Goal: Task Accomplishment & Management: Manage account settings

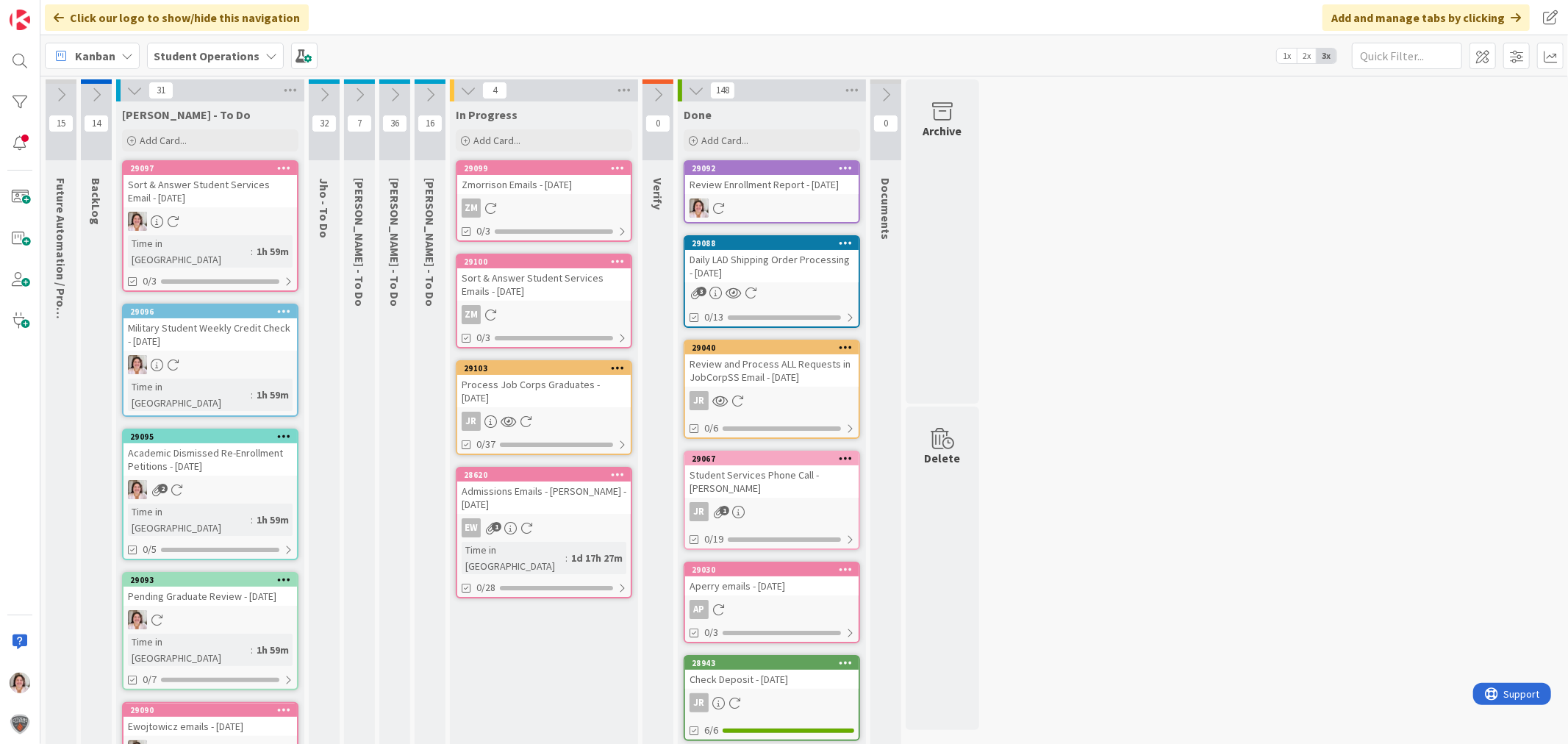
click at [288, 306] on icon at bounding box center [283, 311] width 14 height 10
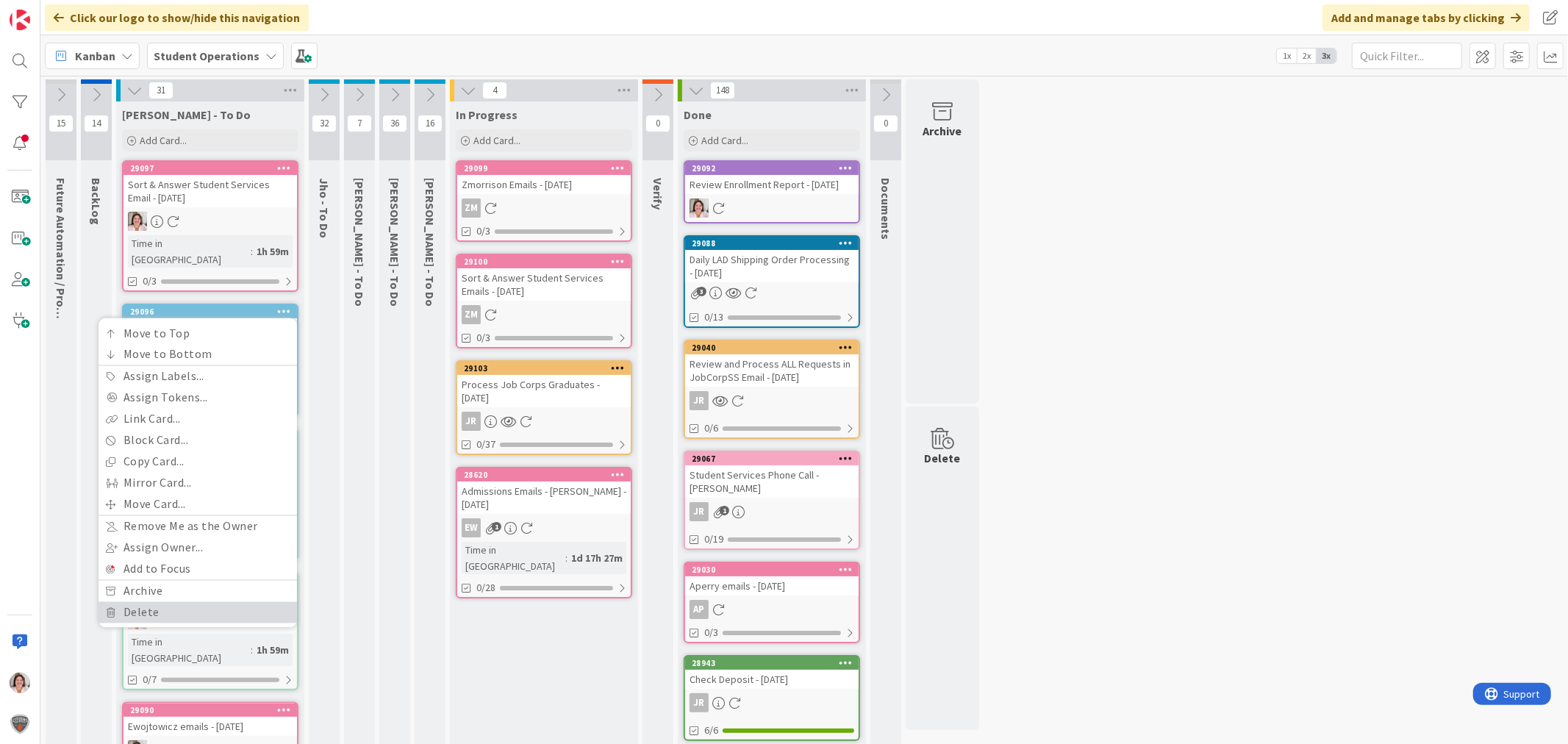
click at [204, 602] on link "Delete" at bounding box center [197, 613] width 198 height 21
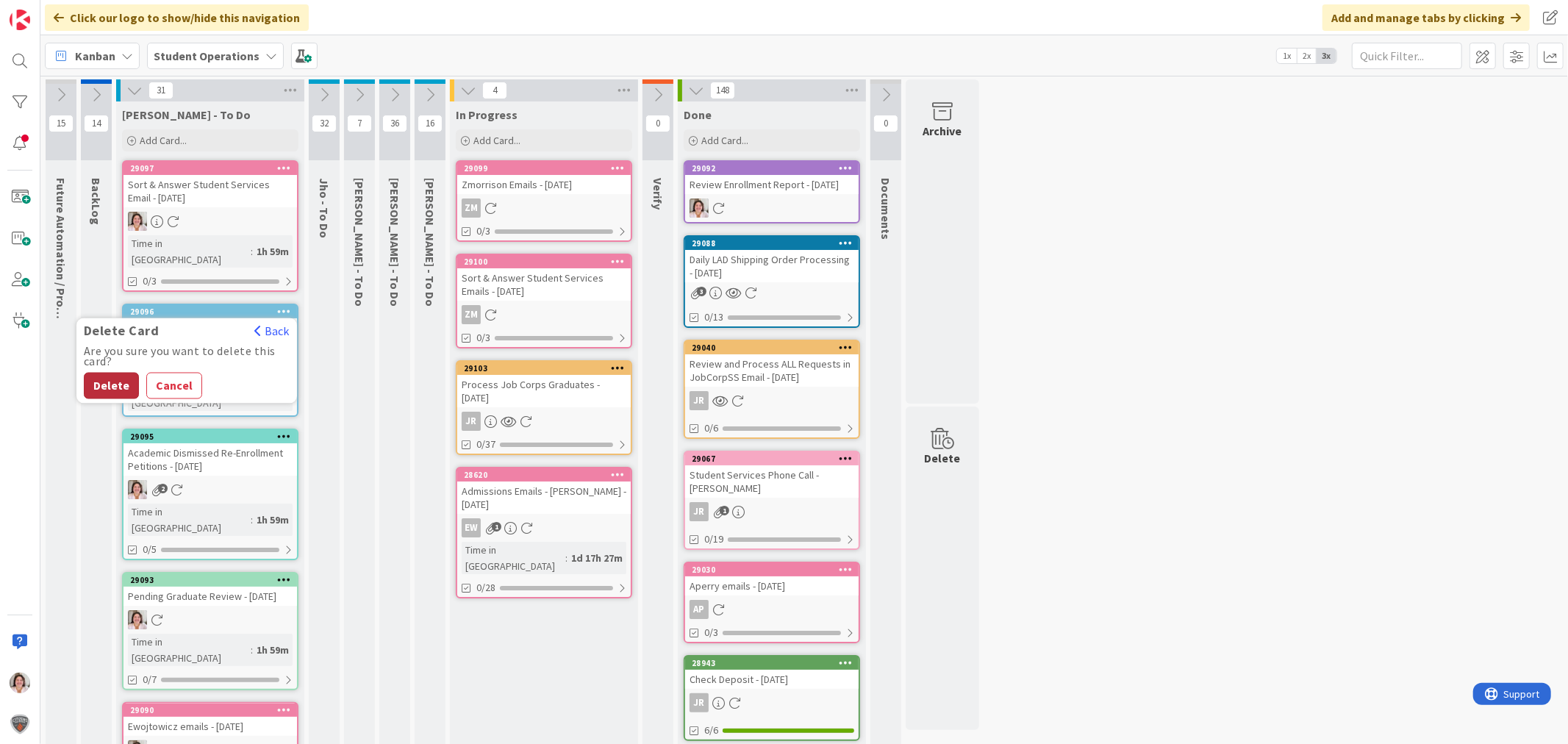
click at [105, 373] on button "Delete" at bounding box center [111, 386] width 55 height 27
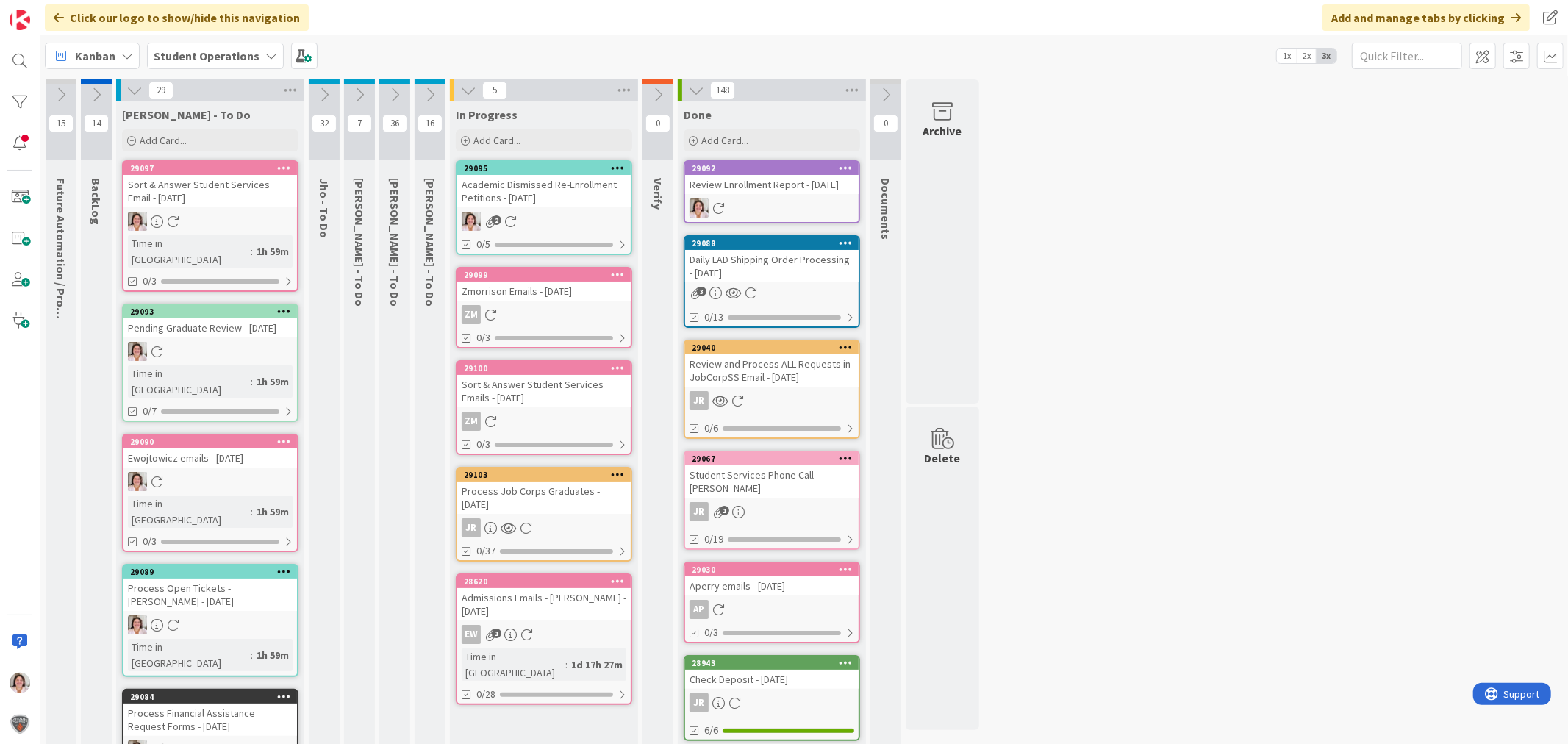
click at [555, 209] on div "29095 Academic Dismissed Re-Enrollment Petitions - [DATE] 2 0/5" at bounding box center [544, 208] width 176 height 95
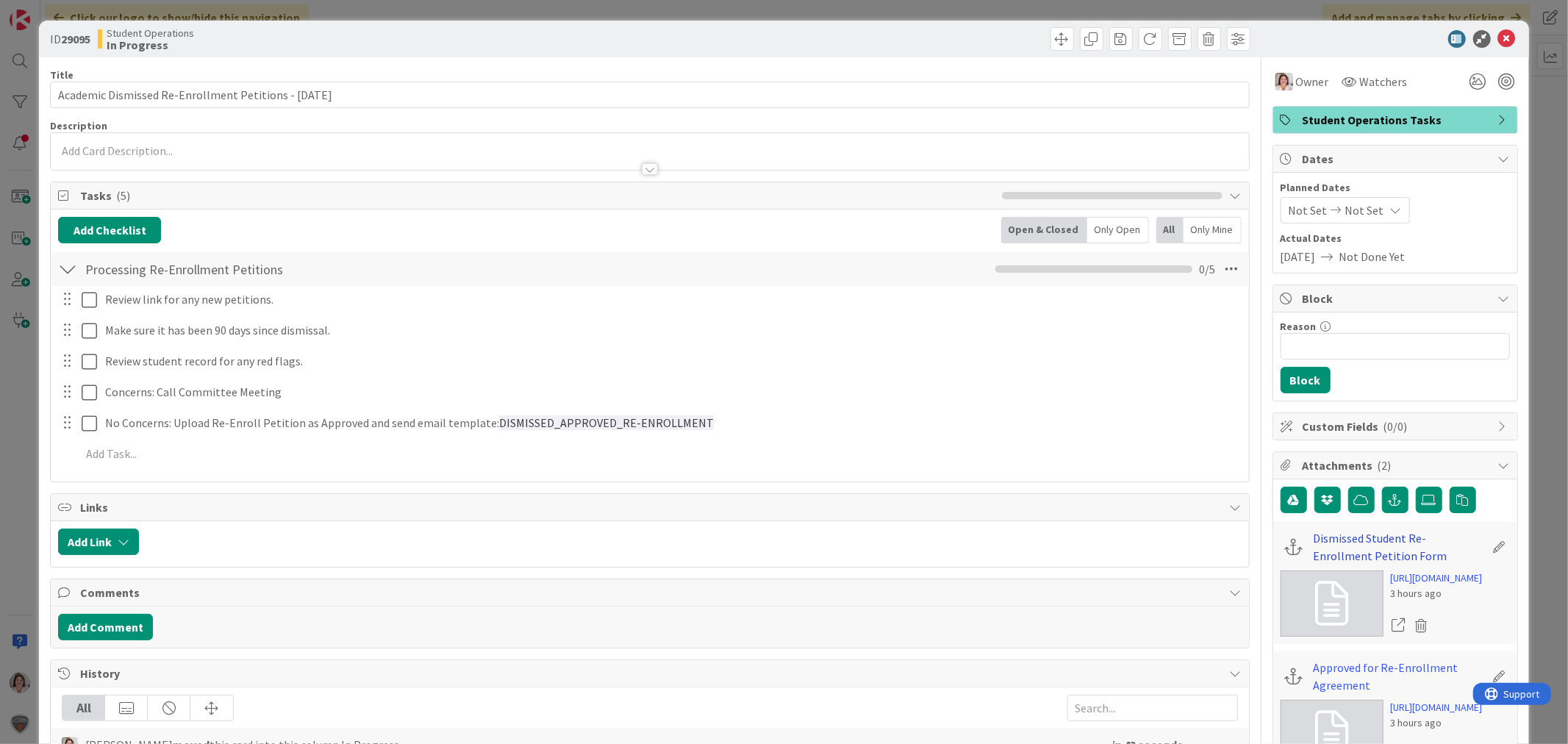
click at [1349, 536] on link "Dismissed Student Re-Enrollment Petition Form" at bounding box center [1399, 547] width 172 height 35
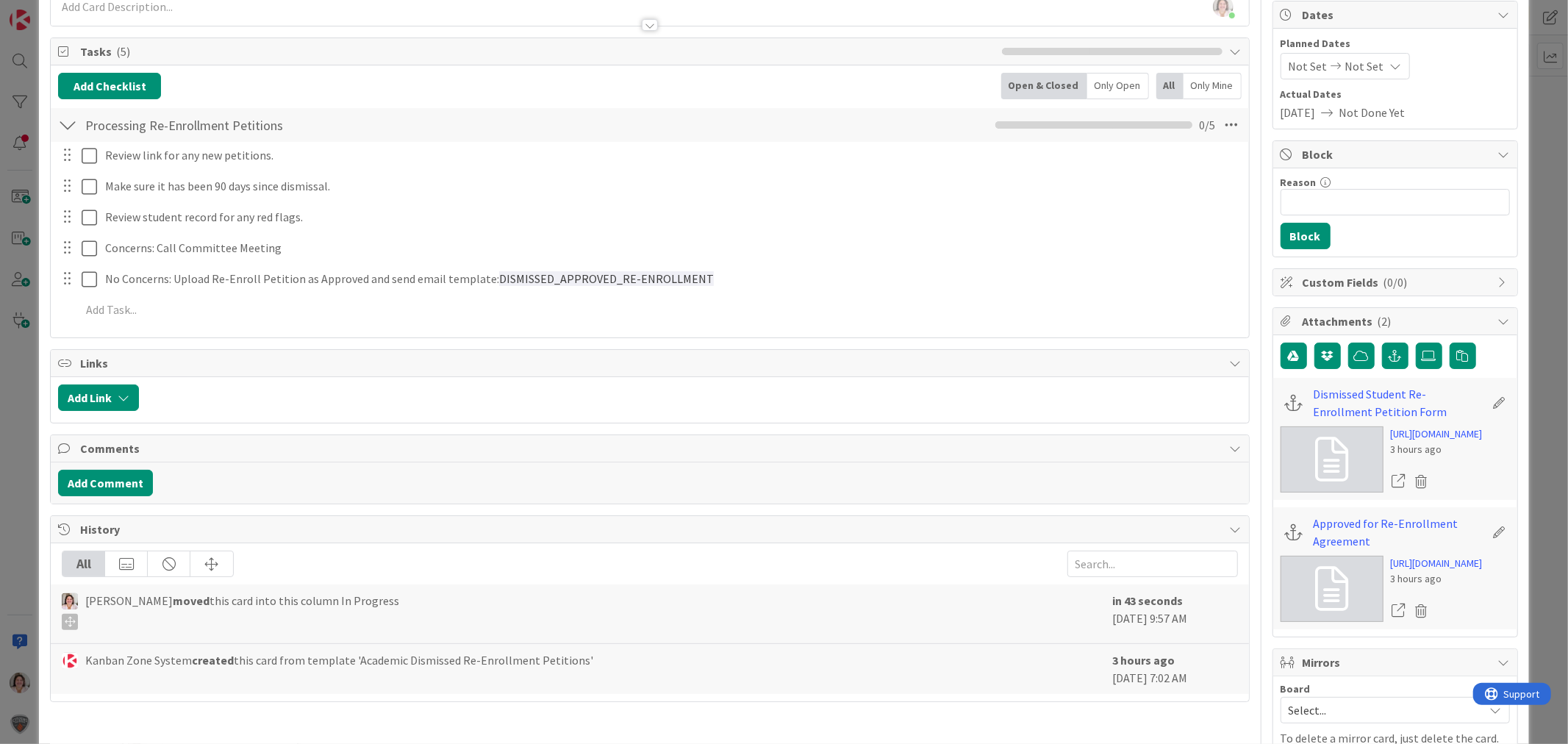
scroll to position [326, 0]
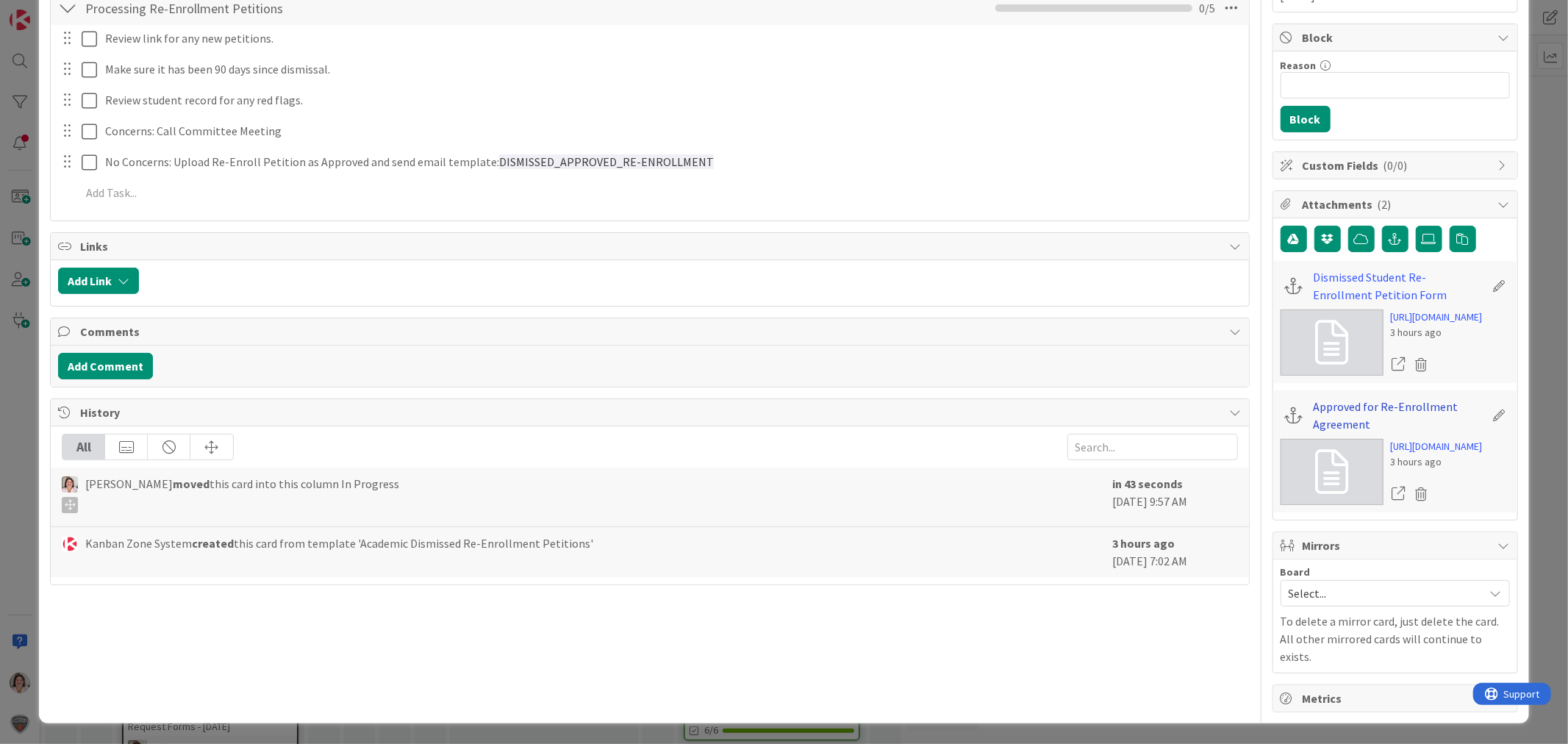
click at [1314, 433] on link "Approved for Re-Enrollment Agreement" at bounding box center [1399, 415] width 172 height 35
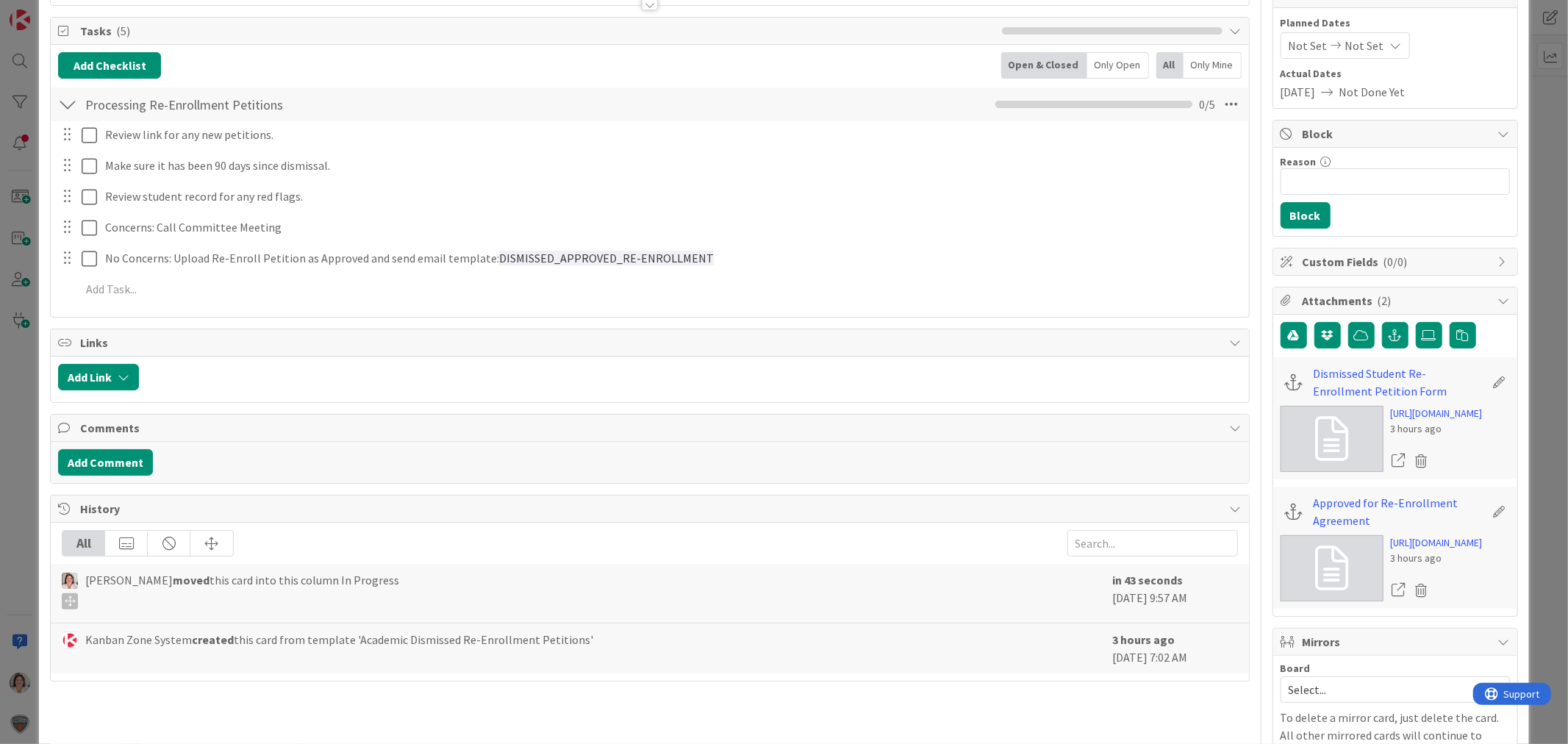
scroll to position [0, 0]
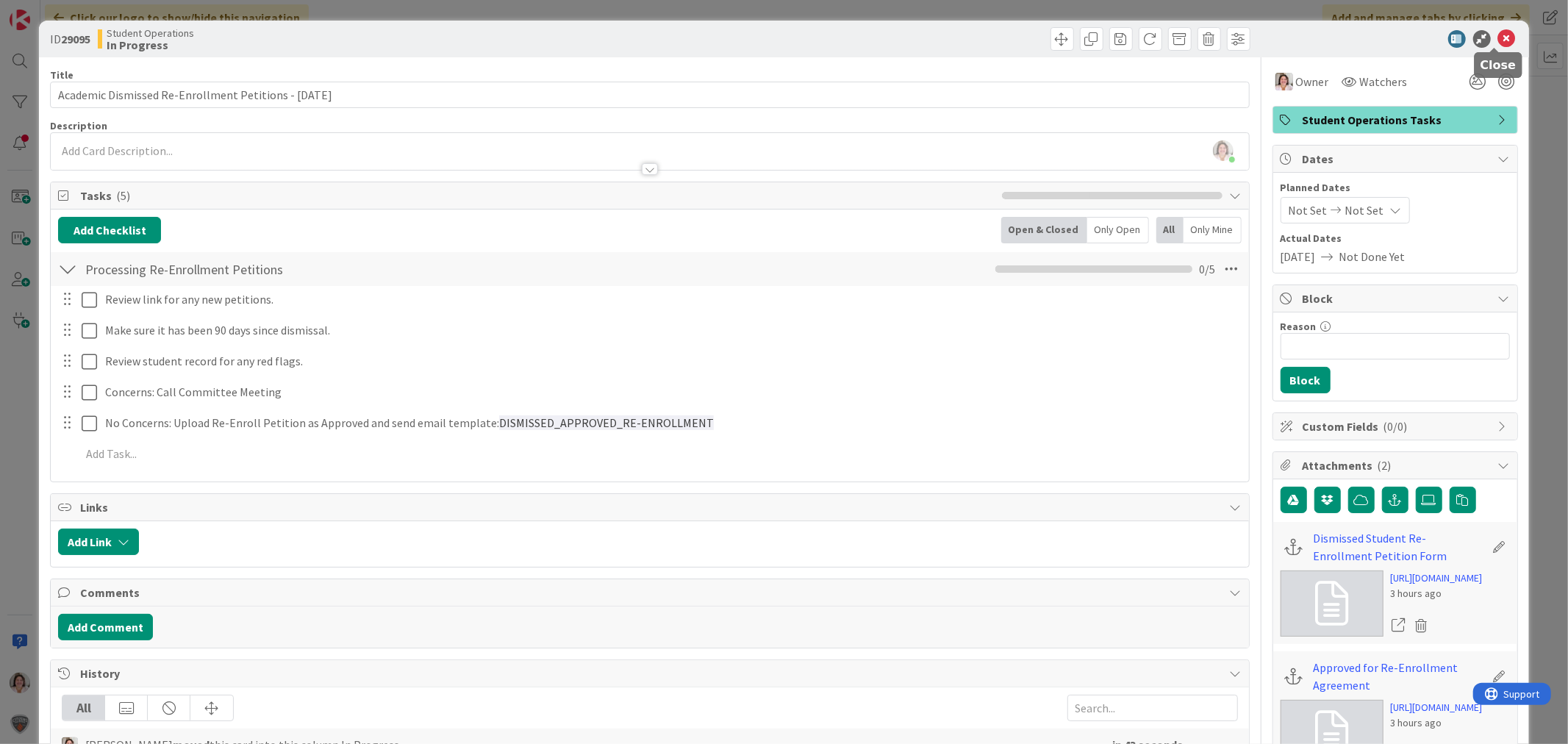
click at [1498, 39] on icon at bounding box center [1507, 39] width 18 height 18
